Goal: Contribute content

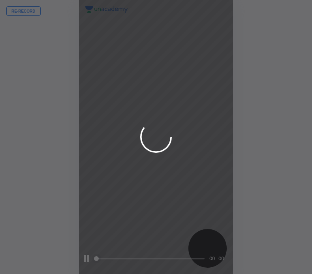
scroll to position [274, 185]
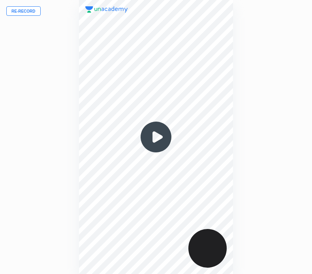
click at [30, 10] on button "Re-record" at bounding box center [23, 10] width 34 height 9
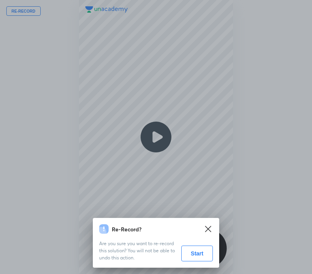
drag, startPoint x: 196, startPoint y: 253, endPoint x: 187, endPoint y: 263, distance: 12.9
click at [194, 254] on button "Start" at bounding box center [197, 253] width 32 height 16
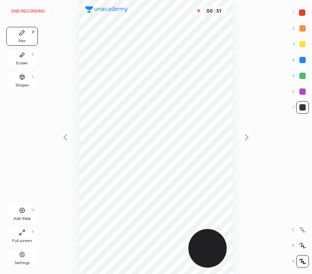
click at [302, 58] on div at bounding box center [302, 60] width 6 height 6
click at [302, 10] on div at bounding box center [302, 12] width 6 height 6
click at [22, 77] on icon at bounding box center [22, 77] width 6 height 6
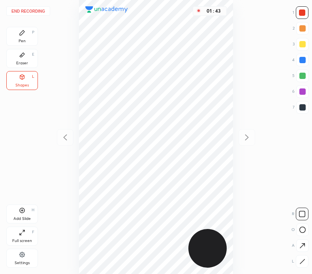
click at [24, 37] on div "Pen P" at bounding box center [22, 36] width 32 height 19
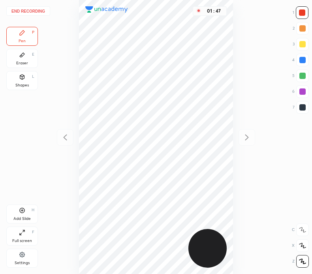
click at [30, 11] on button "End recording" at bounding box center [28, 10] width 44 height 9
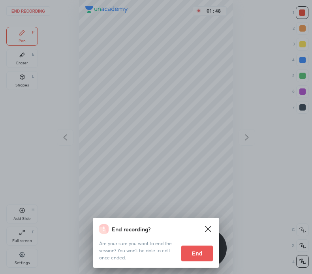
drag, startPoint x: 202, startPoint y: 253, endPoint x: 187, endPoint y: 256, distance: 14.9
click at [201, 253] on button "End" at bounding box center [197, 253] width 32 height 16
